Goal: Information Seeking & Learning: Learn about a topic

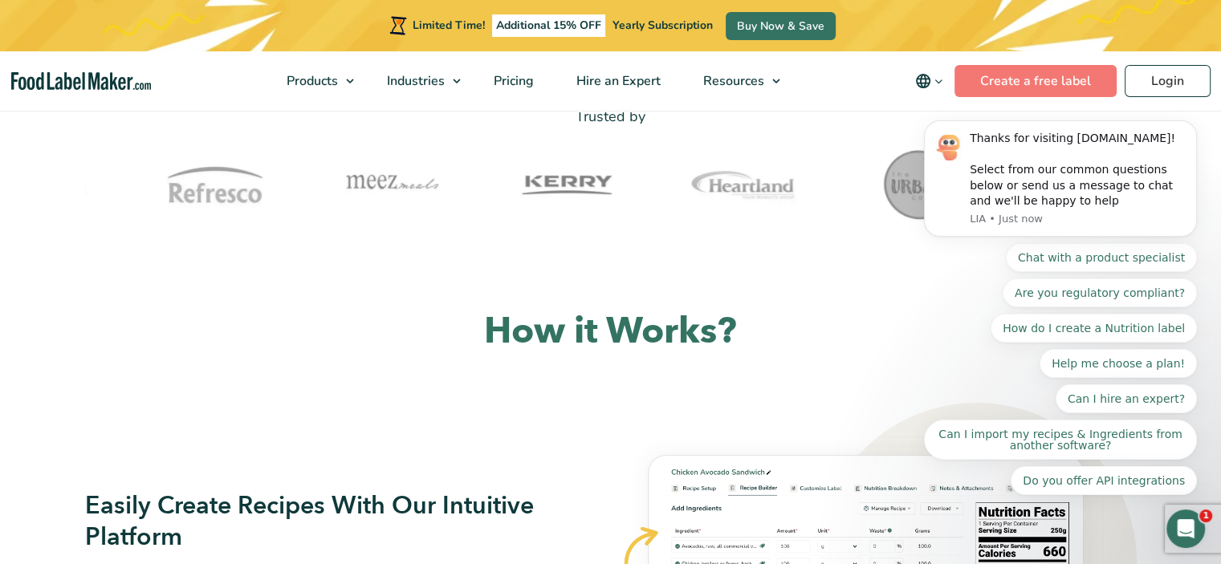
scroll to position [883, 0]
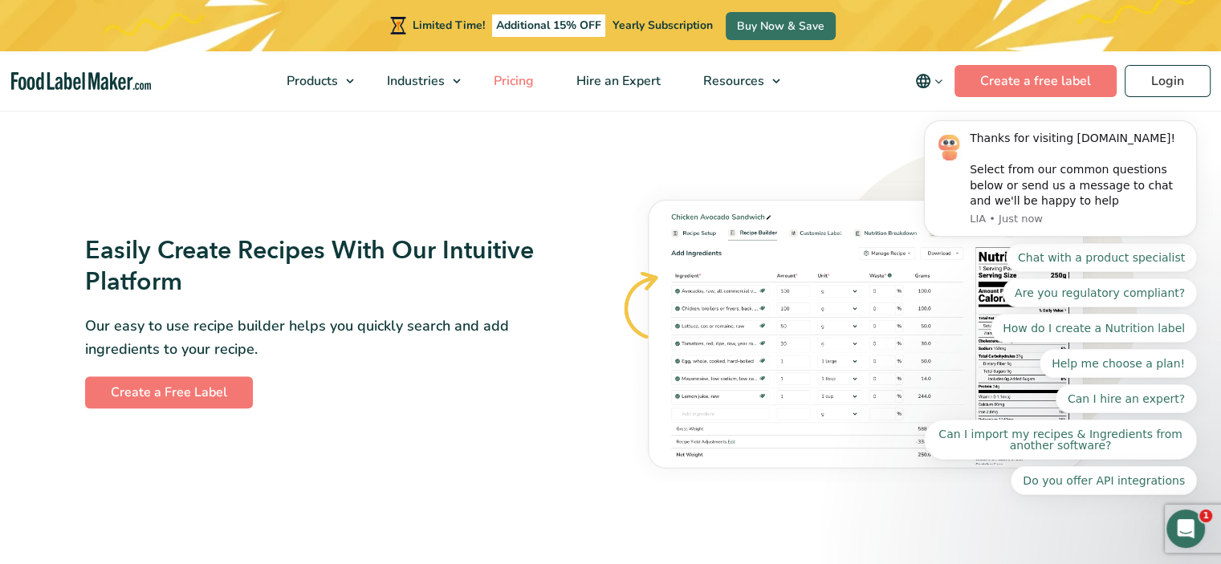
click at [506, 75] on span "Pricing" at bounding box center [512, 81] width 47 height 18
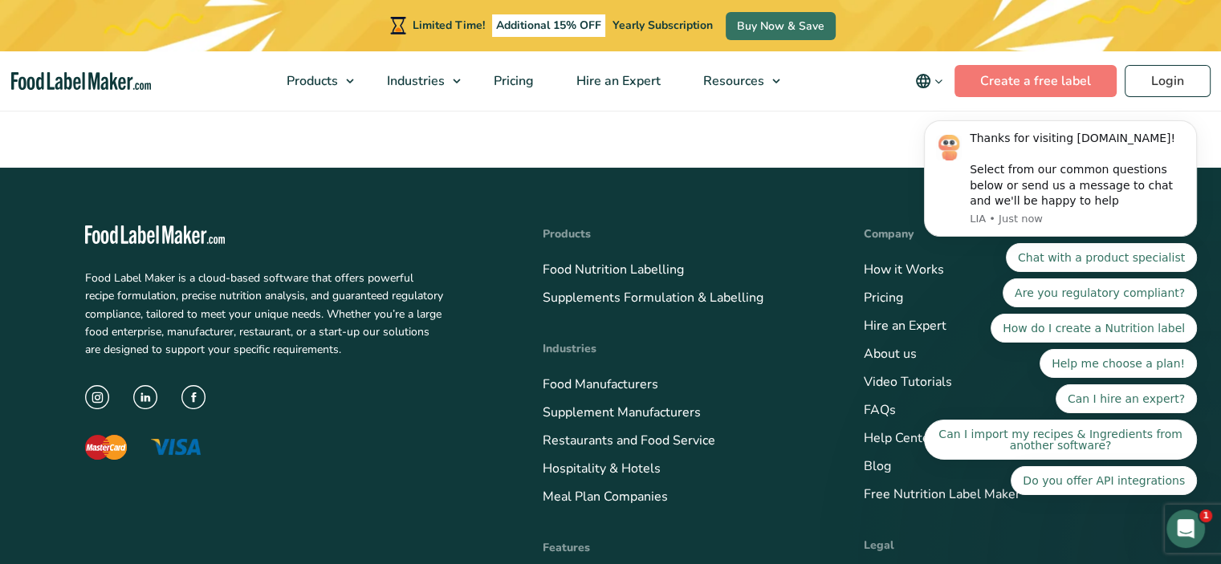
scroll to position [5840, 0]
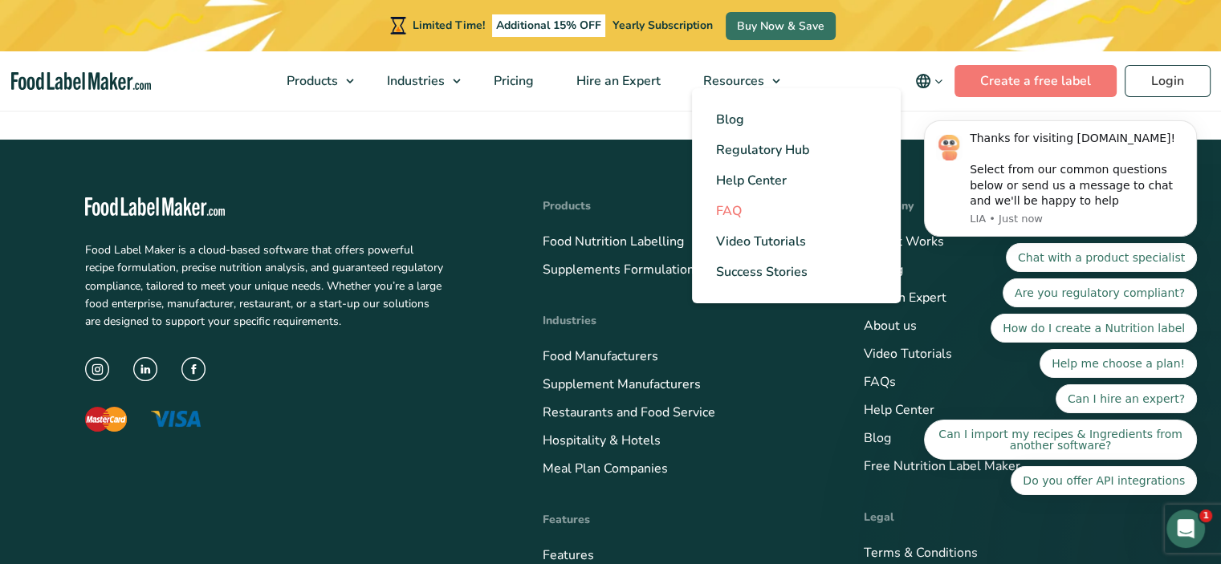
click at [732, 218] on span "FAQ" at bounding box center [729, 211] width 26 height 18
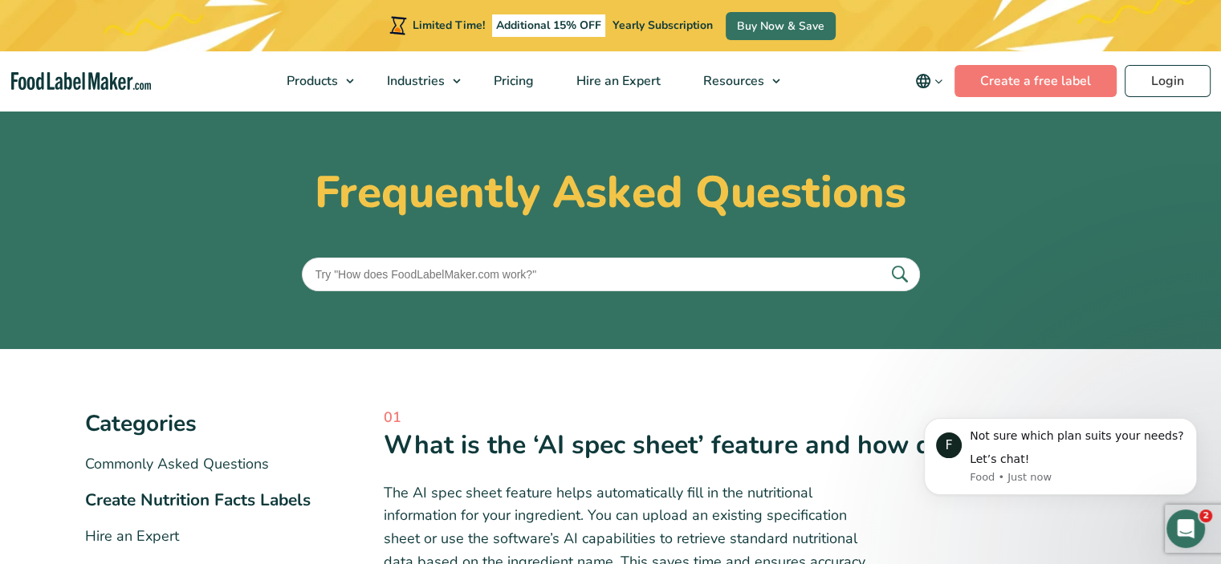
click at [95, 87] on img "main navigation" at bounding box center [81, 81] width 140 height 18
